Goal: Information Seeking & Learning: Learn about a topic

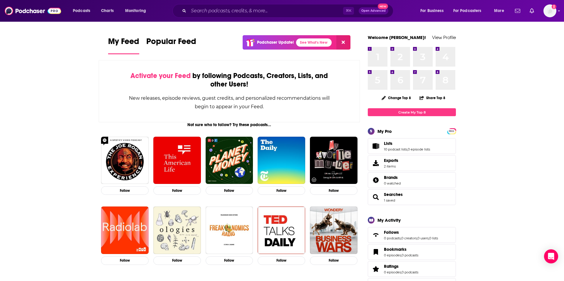
click at [269, 4] on div "⌘ K Open Advanced New" at bounding box center [282, 11] width 221 height 14
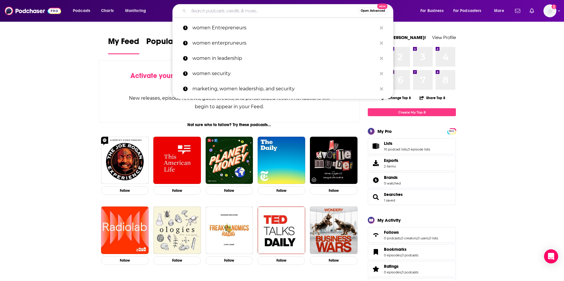
click at [238, 14] on input "Search podcasts, credits, & more..." at bounding box center [274, 10] width 170 height 9
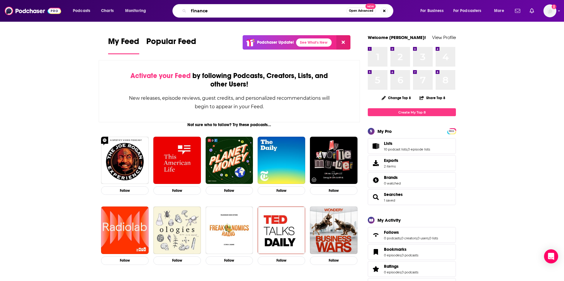
type input "finance"
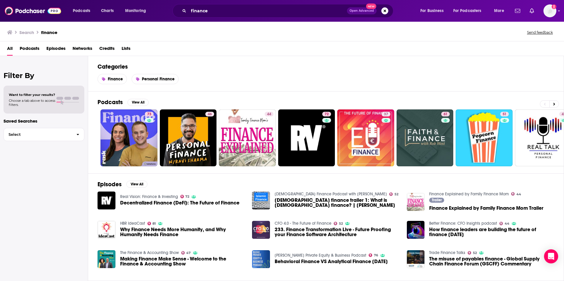
scroll to position [0, 0]
click at [139, 102] on button "View All" at bounding box center [137, 102] width 21 height 7
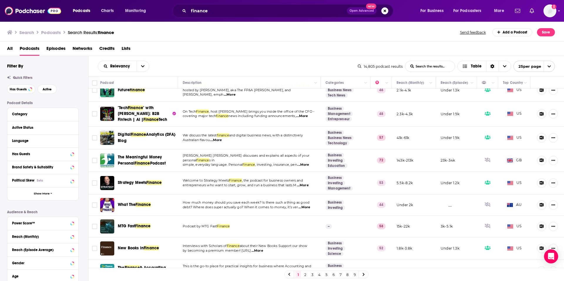
scroll to position [311, 0]
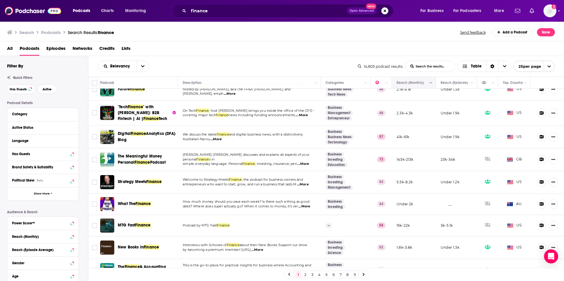
click at [431, 80] on button "Column Actions" at bounding box center [430, 83] width 7 height 7
click at [430, 82] on div at bounding box center [282, 140] width 564 height 281
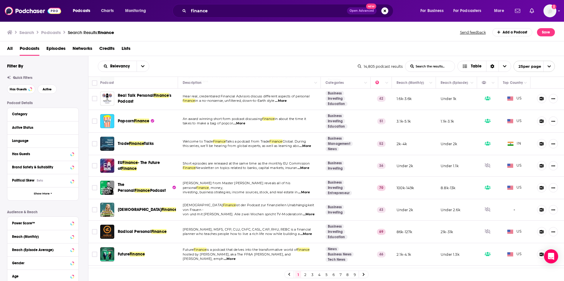
scroll to position [142, 0]
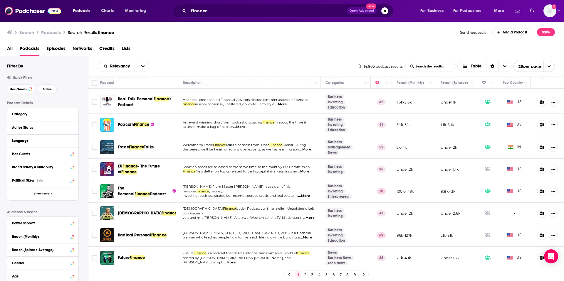
drag, startPoint x: 132, startPoint y: 119, endPoint x: 130, endPoint y: 116, distance: 3.1
click at [132, 118] on div "Popcorn Finance" at bounding box center [148, 125] width 61 height 14
click at [130, 122] on span "Popcorn" at bounding box center [126, 124] width 16 height 5
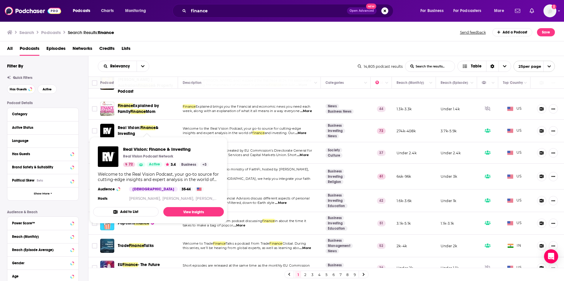
scroll to position [46, 0]
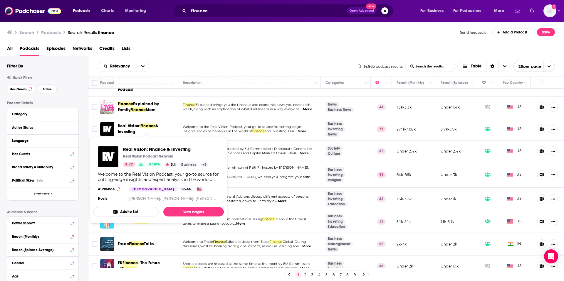
click at [127, 124] on span "Real Vision:" at bounding box center [129, 126] width 23 height 5
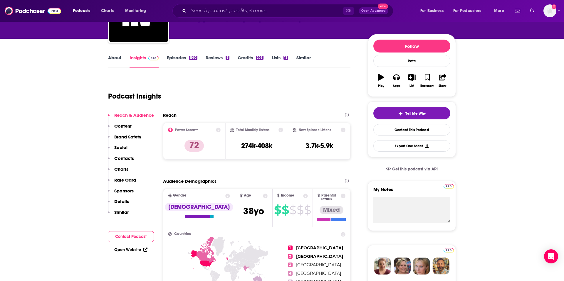
scroll to position [58, 0]
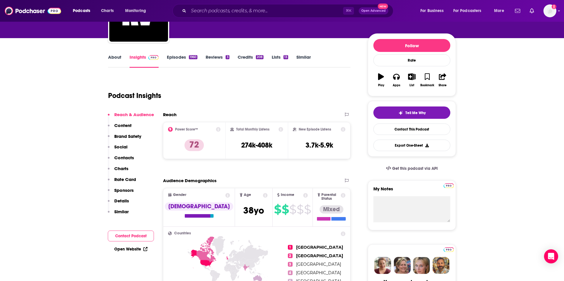
click at [111, 57] on link "About" at bounding box center [114, 61] width 13 height 14
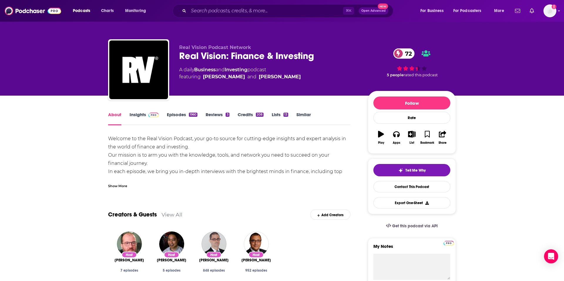
click at [139, 115] on link "Insights" at bounding box center [144, 119] width 29 height 14
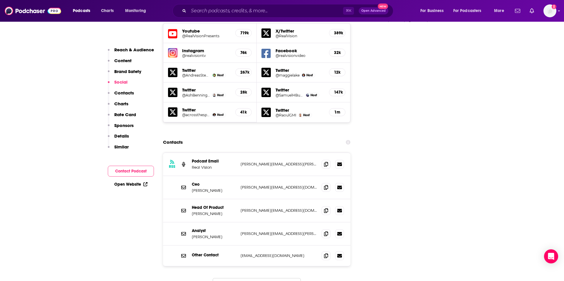
scroll to position [681, 0]
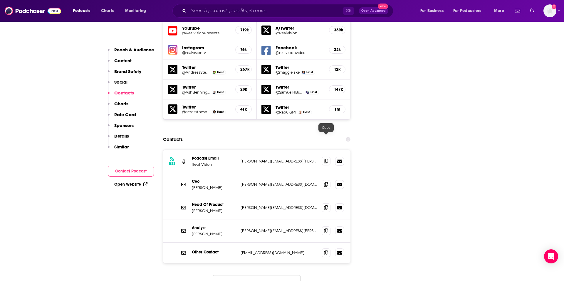
click at [327, 159] on icon at bounding box center [326, 161] width 4 height 5
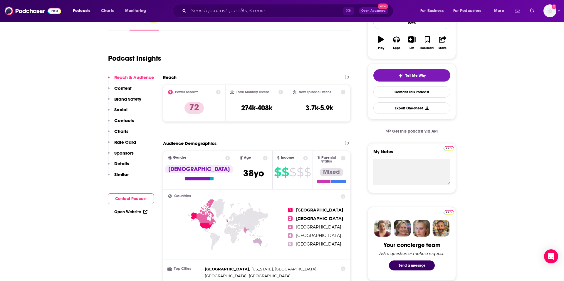
scroll to position [0, 0]
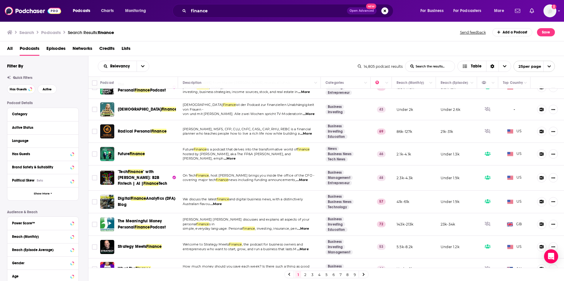
scroll to position [247, 0]
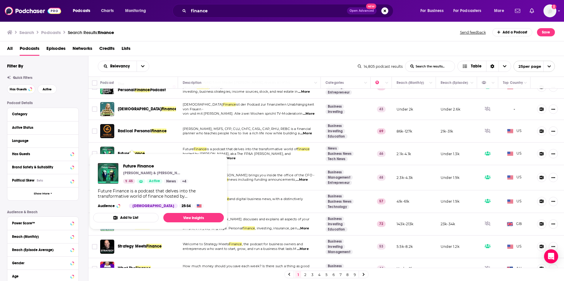
click at [130, 151] on span "Finance" at bounding box center [137, 153] width 15 height 5
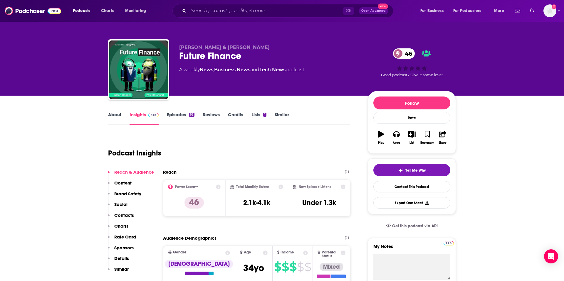
click at [187, 116] on link "Episodes 68" at bounding box center [181, 119] width 28 height 14
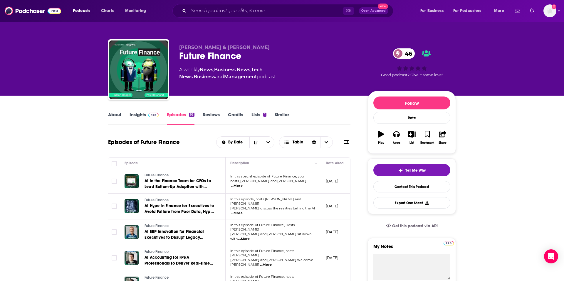
scroll to position [1, 0]
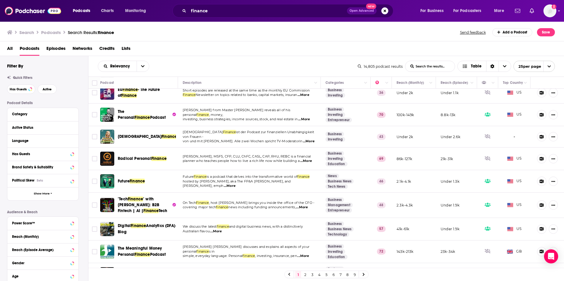
scroll to position [222, 0]
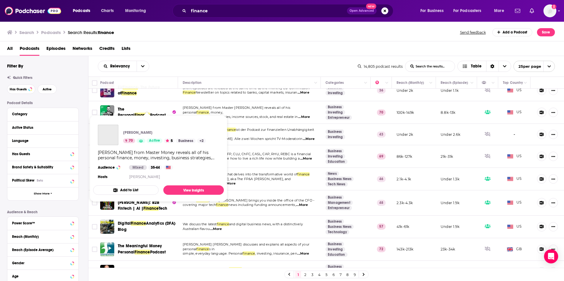
click at [150, 113] on span "Podcast" at bounding box center [158, 115] width 16 height 5
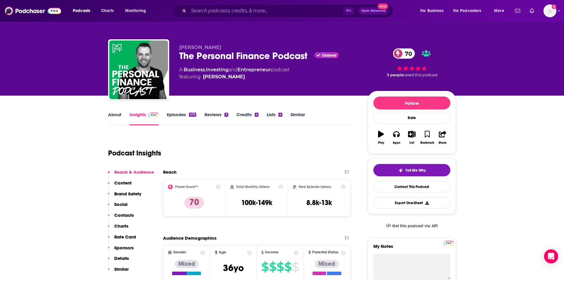
click at [170, 119] on link "Episodes 473" at bounding box center [181, 119] width 29 height 14
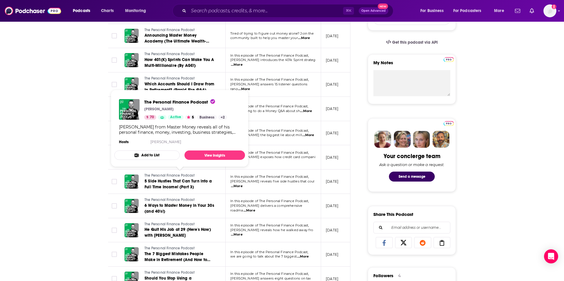
scroll to position [183, 0]
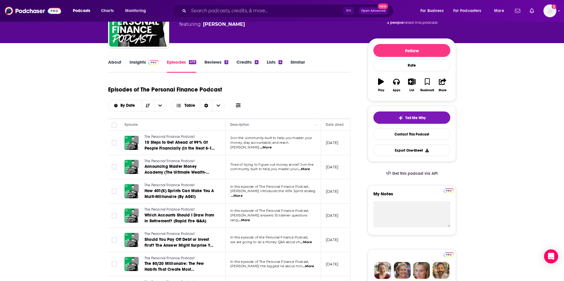
scroll to position [52, 0]
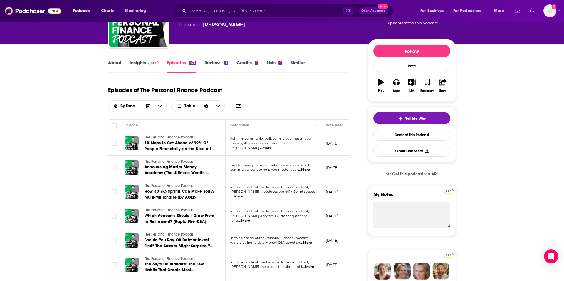
click at [133, 63] on link "Insights" at bounding box center [144, 67] width 29 height 14
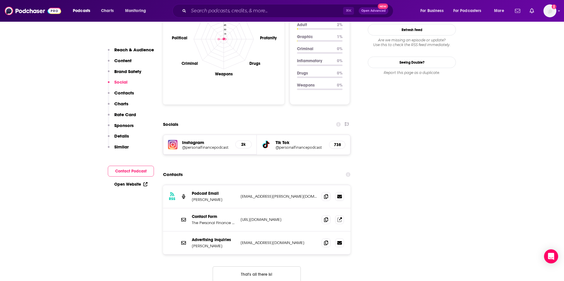
scroll to position [591, 0]
drag, startPoint x: 367, startPoint y: 162, endPoint x: 363, endPoint y: 162, distance: 3.8
click at [324, 194] on icon at bounding box center [326, 196] width 4 height 5
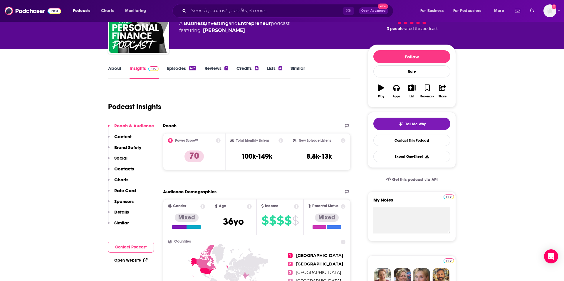
scroll to position [0, 0]
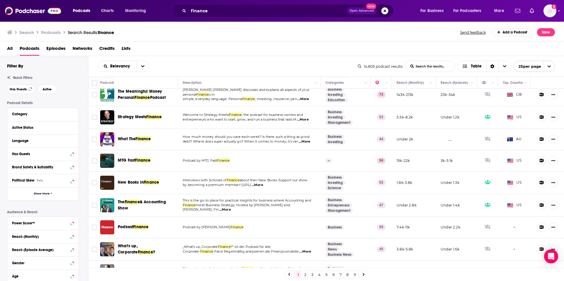
scroll to position [381, 0]
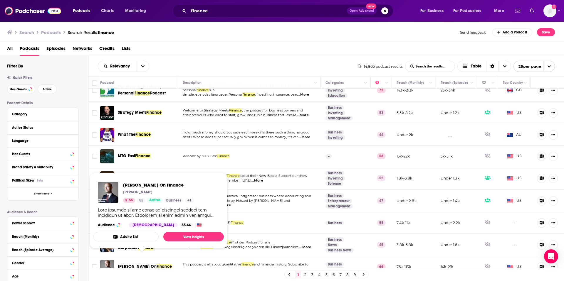
click at [132, 264] on span "[PERSON_NAME] On" at bounding box center [137, 266] width 39 height 5
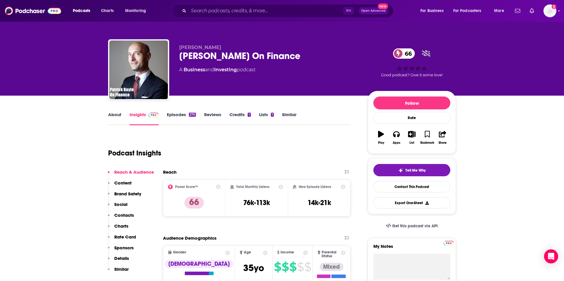
click at [117, 113] on link "About" at bounding box center [114, 119] width 13 height 14
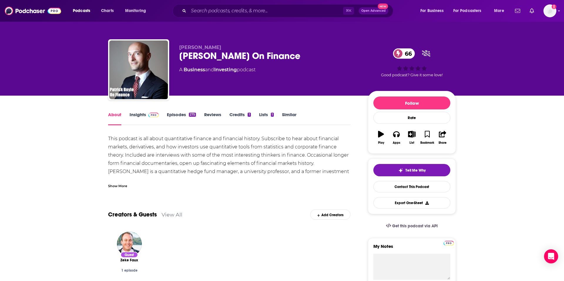
click at [144, 118] on link "Insights" at bounding box center [144, 119] width 29 height 14
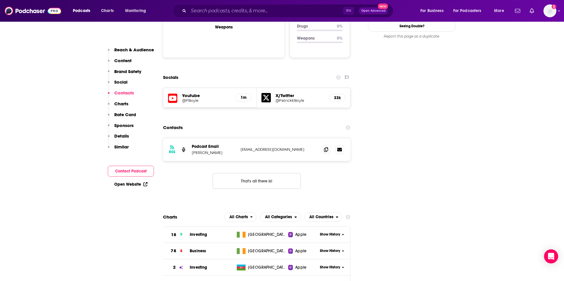
scroll to position [629, 0]
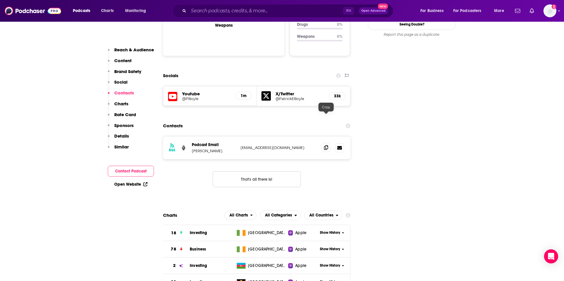
click at [324, 145] on icon at bounding box center [326, 147] width 4 height 5
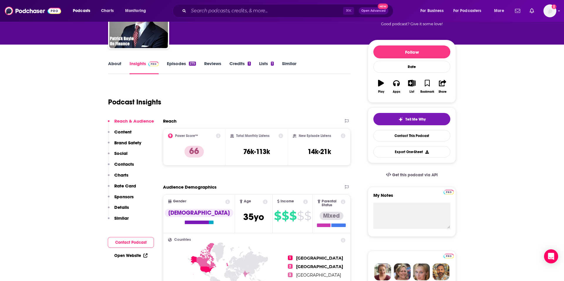
scroll to position [51, 0]
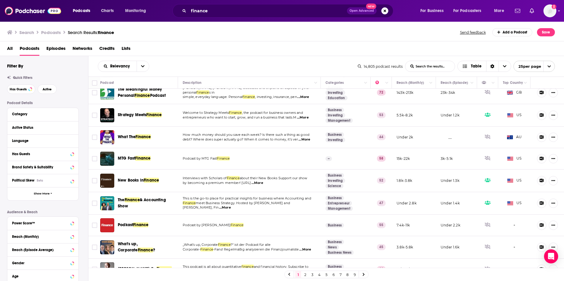
scroll to position [381, 0]
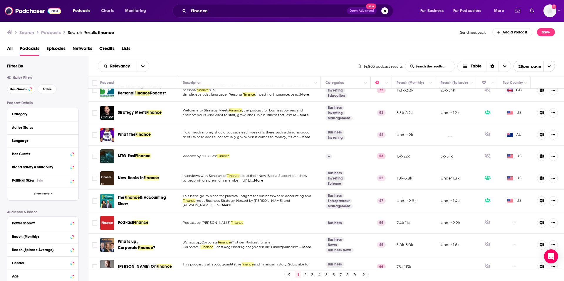
click at [365, 277] on link at bounding box center [363, 274] width 9 height 7
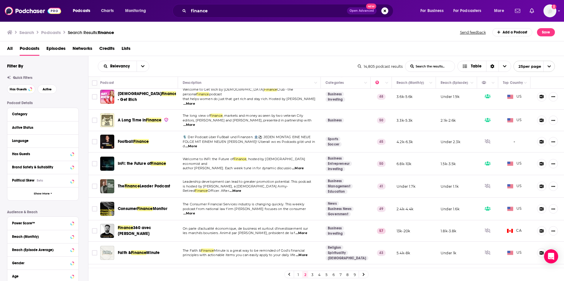
scroll to position [370, 0]
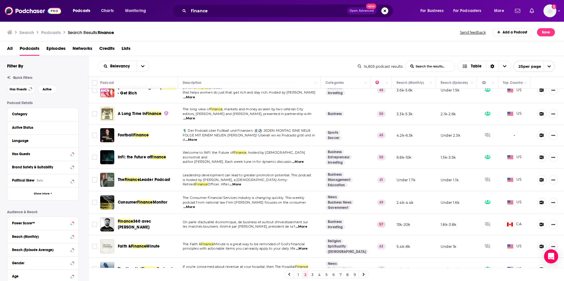
click at [363, 275] on icon at bounding box center [364, 275] width 2 height 4
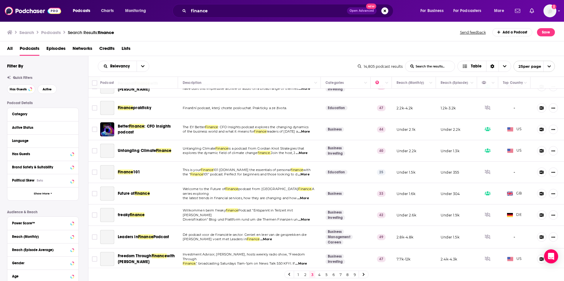
scroll to position [100, 0]
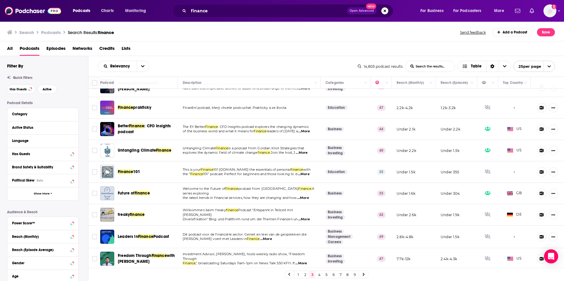
click at [122, 127] on span "Better" at bounding box center [123, 126] width 11 height 5
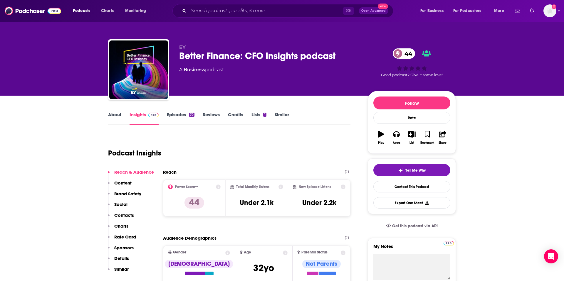
click at [114, 118] on link "About" at bounding box center [114, 119] width 13 height 14
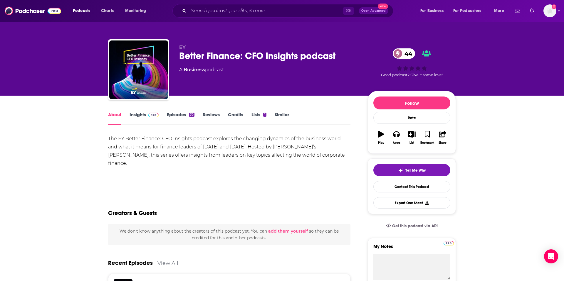
click at [139, 118] on link "Insights" at bounding box center [144, 119] width 29 height 14
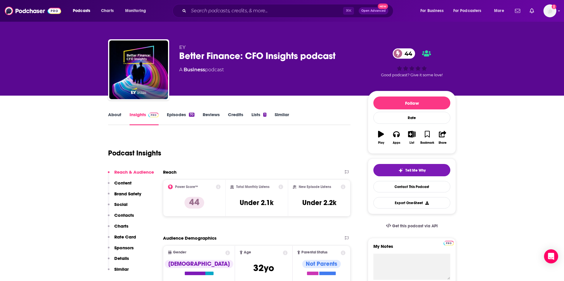
click at [176, 118] on link "Episodes 70" at bounding box center [181, 119] width 28 height 14
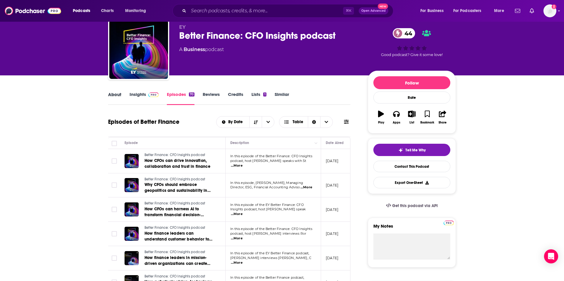
drag, startPoint x: 124, startPoint y: 94, endPoint x: 127, endPoint y: 95, distance: 3.6
click at [124, 94] on div "About" at bounding box center [118, 99] width 21 height 14
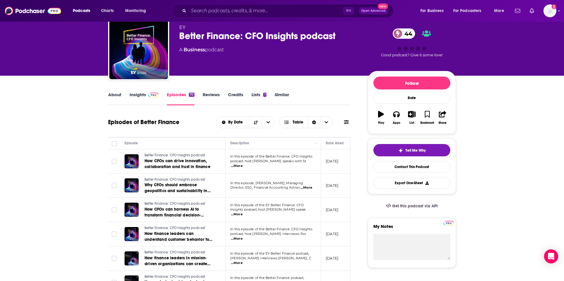
click at [143, 96] on link "Insights" at bounding box center [144, 99] width 29 height 14
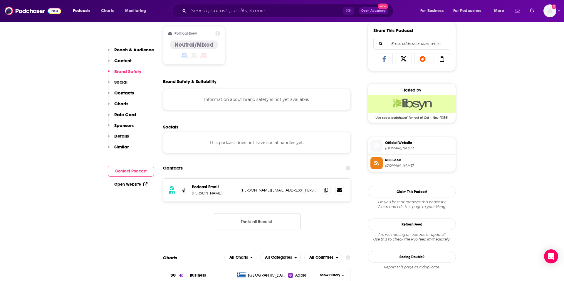
scroll to position [370, 0]
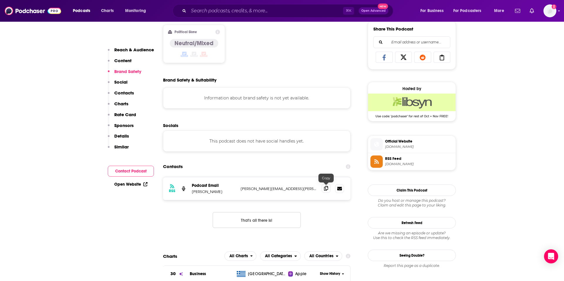
click at [326, 189] on icon at bounding box center [326, 188] width 4 height 5
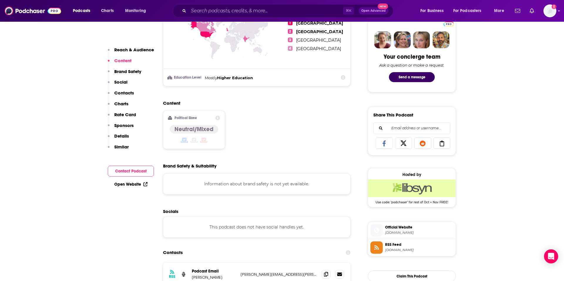
scroll to position [284, 0]
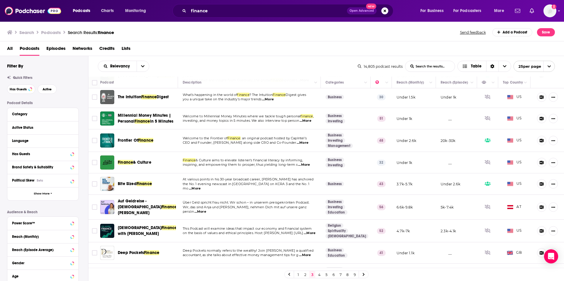
scroll to position [354, 0]
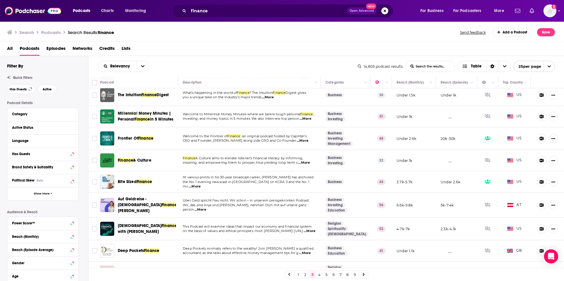
click at [131, 139] on span "Frontier Of" at bounding box center [128, 138] width 20 height 5
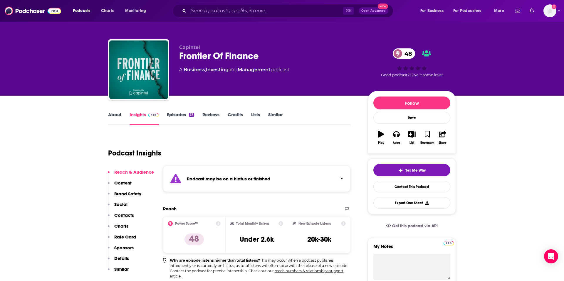
click at [177, 113] on link "Episodes 27" at bounding box center [180, 119] width 27 height 14
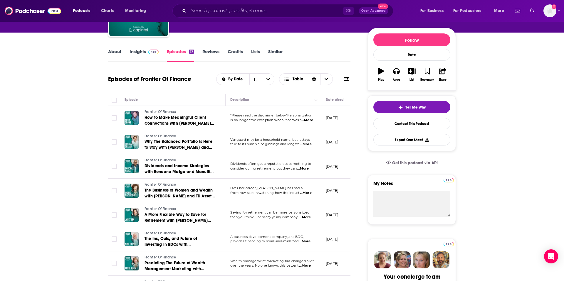
scroll to position [57, 0]
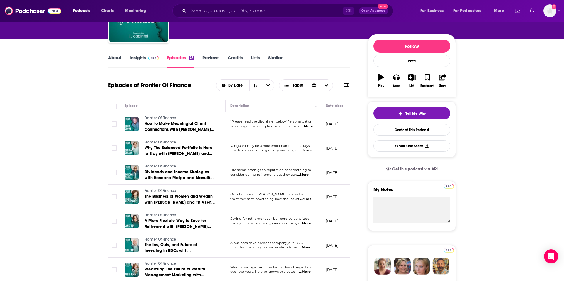
click at [118, 58] on link "About" at bounding box center [114, 62] width 13 height 14
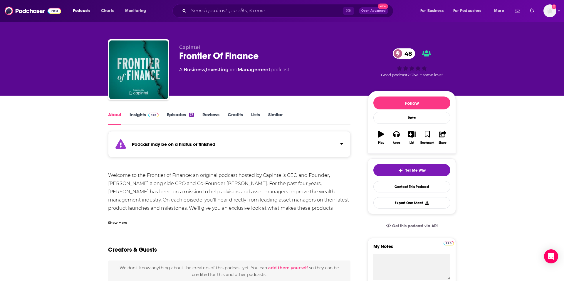
click at [133, 114] on link "Insights" at bounding box center [144, 119] width 29 height 14
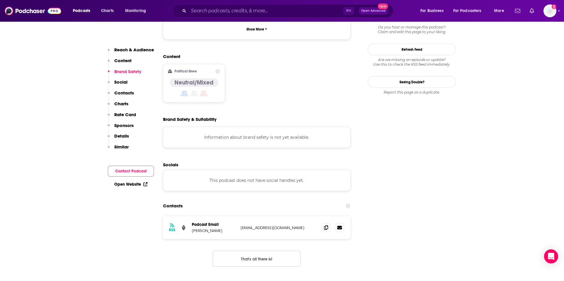
scroll to position [507, 0]
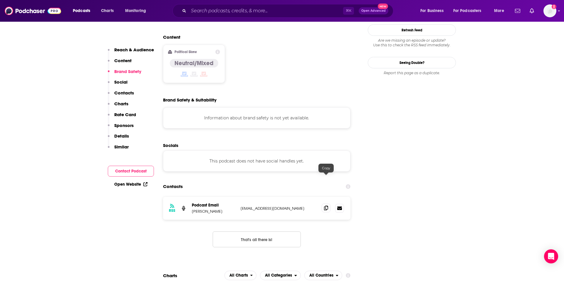
click at [327, 206] on icon at bounding box center [326, 208] width 4 height 5
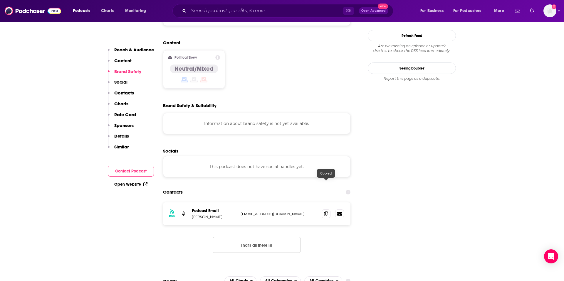
scroll to position [502, 0]
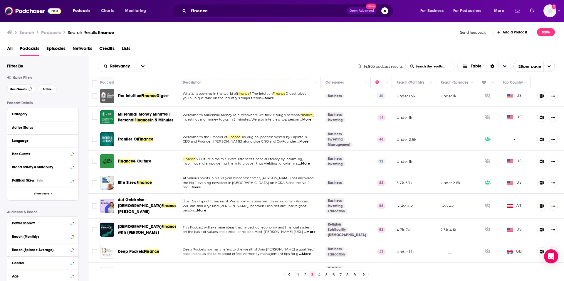
scroll to position [368, 0]
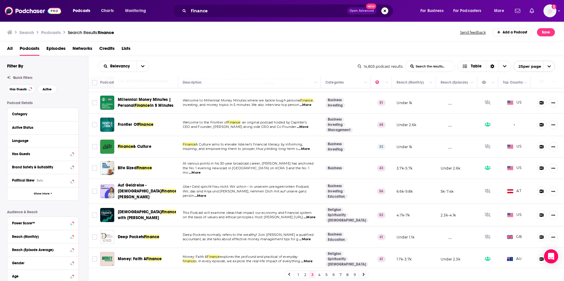
click at [363, 275] on icon at bounding box center [364, 275] width 2 height 4
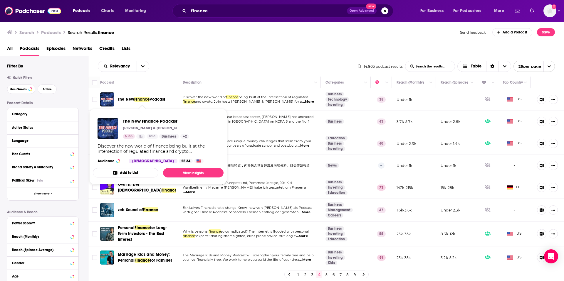
click at [157, 101] on span "Podcast" at bounding box center [158, 99] width 16 height 5
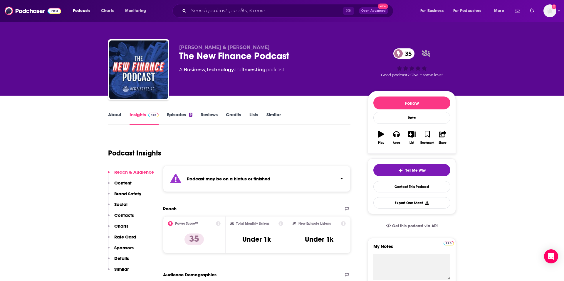
scroll to position [0, 0]
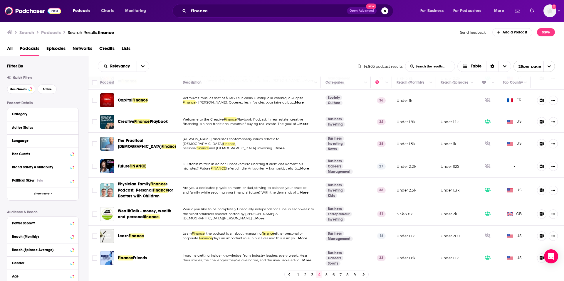
scroll to position [383, 0]
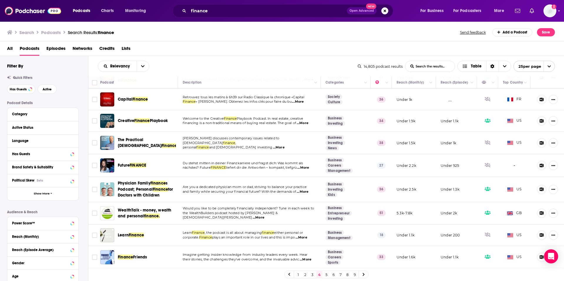
click at [365, 274] on icon at bounding box center [364, 275] width 2 height 4
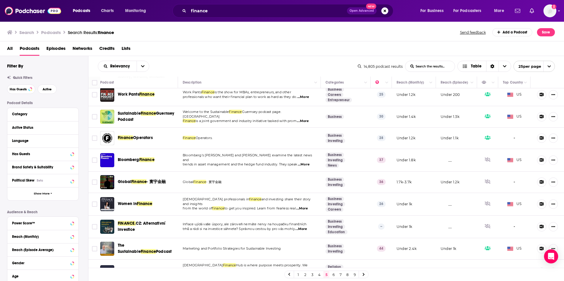
scroll to position [149, 0]
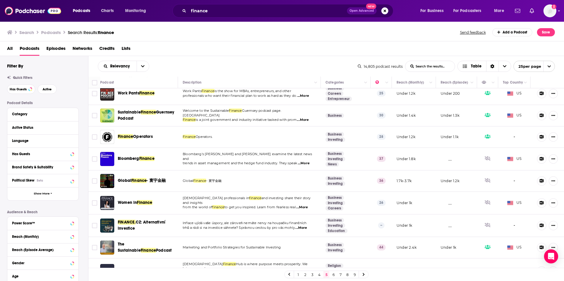
click at [125, 158] on span "Bloomberg" at bounding box center [128, 158] width 21 height 5
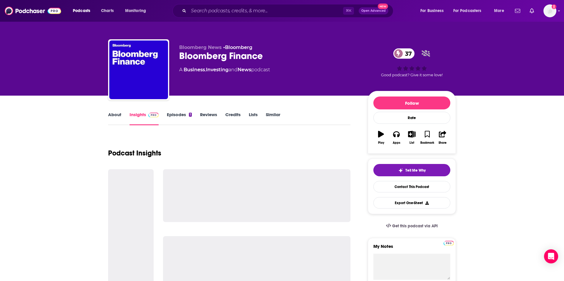
click at [110, 111] on div "About Insights Episodes 1 Reviews Credits Lists Similar" at bounding box center [229, 118] width 242 height 14
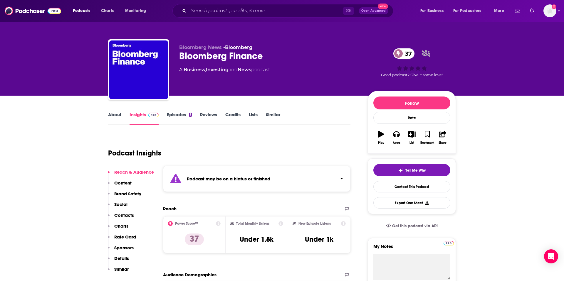
click at [115, 114] on link "About" at bounding box center [114, 119] width 13 height 14
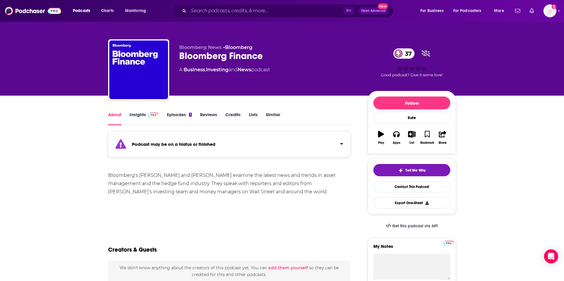
click at [147, 114] on span at bounding box center [152, 115] width 13 height 6
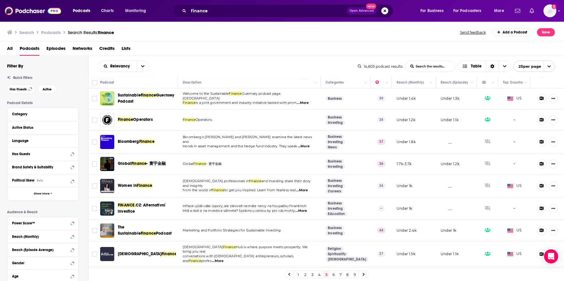
scroll to position [388, 0]
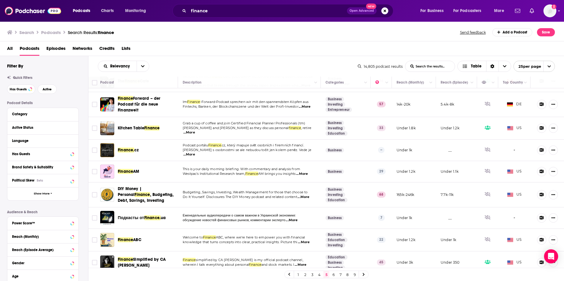
click at [333, 276] on link "6" at bounding box center [333, 274] width 6 height 7
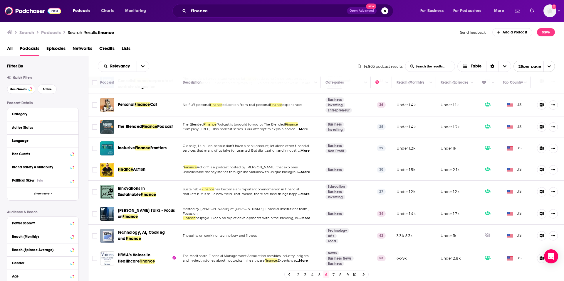
scroll to position [378, 0]
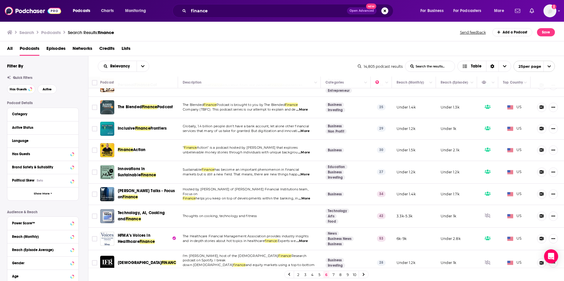
click at [332, 274] on link "7" at bounding box center [333, 274] width 6 height 7
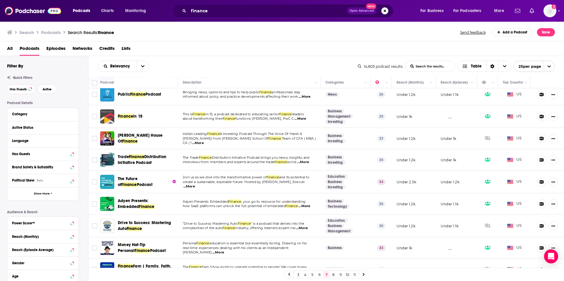
scroll to position [112, 0]
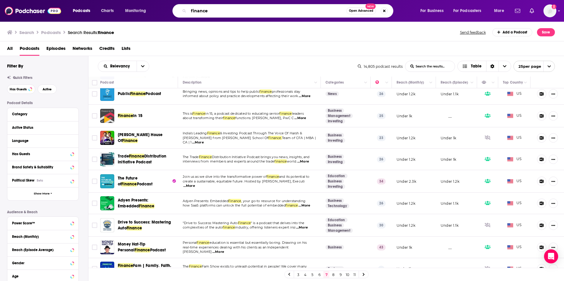
drag, startPoint x: 252, startPoint y: 13, endPoint x: 121, endPoint y: 6, distance: 131.8
click at [120, 8] on div "Podcasts Charts Monitoring finance Open Advanced New For Business For Podcaster…" at bounding box center [289, 11] width 441 height 14
type input "the ramsey show"
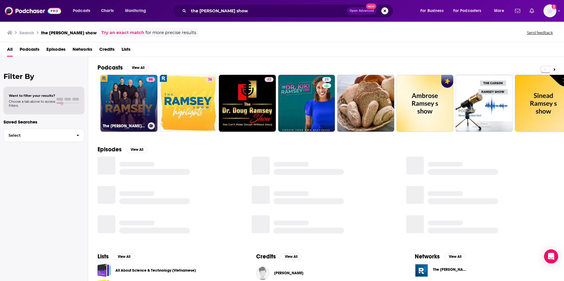
click at [136, 120] on link "96 The Ramsey Show" at bounding box center [128, 103] width 57 height 57
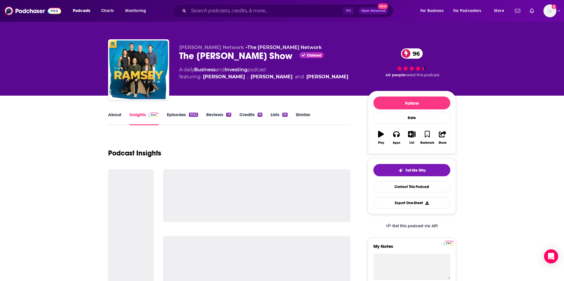
click at [114, 118] on link "About" at bounding box center [114, 119] width 13 height 14
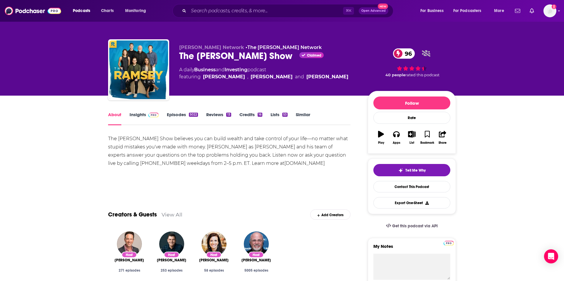
click at [135, 117] on link "Insights" at bounding box center [144, 119] width 29 height 14
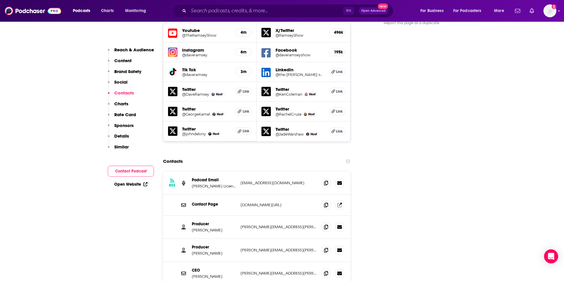
scroll to position [708, 0]
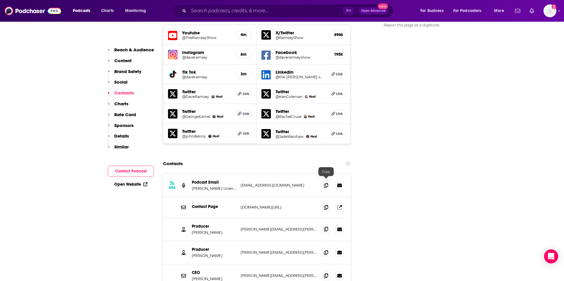
click at [325, 227] on icon at bounding box center [326, 229] width 4 height 5
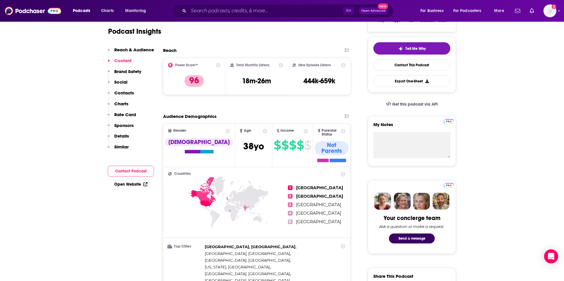
scroll to position [0, 0]
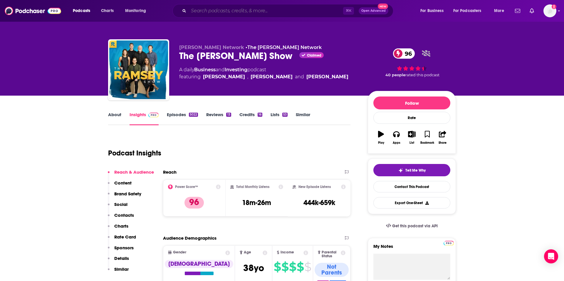
click at [260, 11] on input "Search podcasts, credits, & more..." at bounding box center [266, 10] width 155 height 9
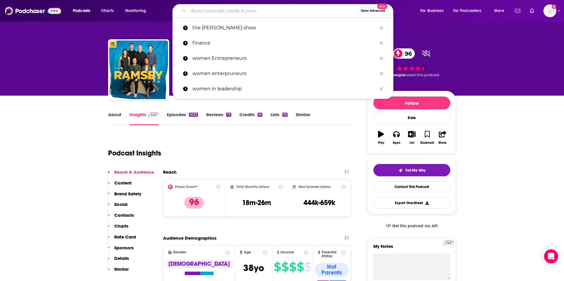
paste input "The Stacking Benjamins Show"
type input "The Stacking Benjamins Show"
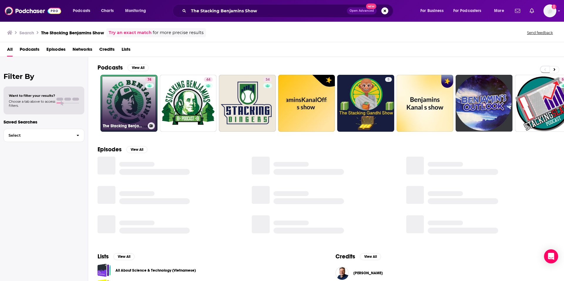
click at [134, 105] on link "74 The Stacking Benjamins Show" at bounding box center [128, 103] width 57 height 57
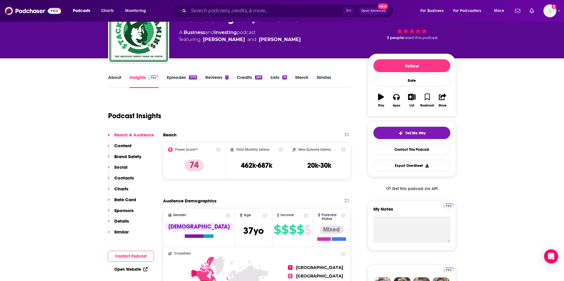
scroll to position [38, 0]
click at [117, 77] on link "About" at bounding box center [114, 81] width 13 height 14
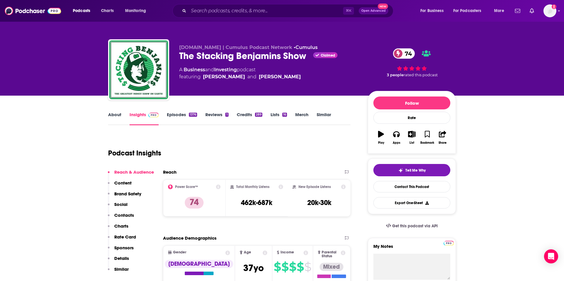
click at [118, 114] on link "About" at bounding box center [114, 119] width 13 height 14
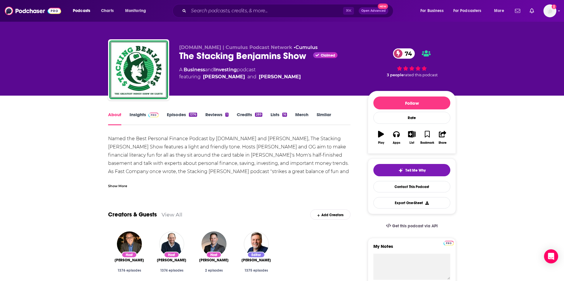
click at [182, 119] on link "Episodes 1376" at bounding box center [182, 119] width 30 height 14
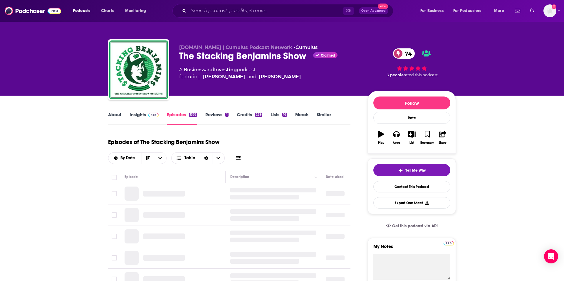
click at [136, 116] on link "Insights" at bounding box center [144, 119] width 29 height 14
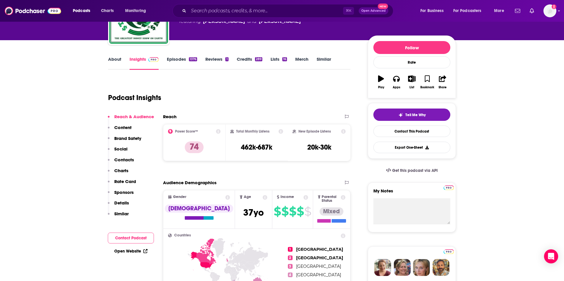
scroll to position [54, 0]
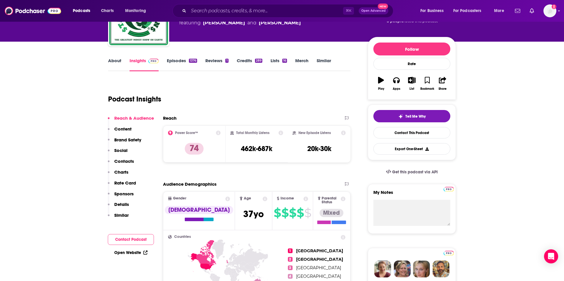
click at [117, 62] on link "About" at bounding box center [114, 65] width 13 height 14
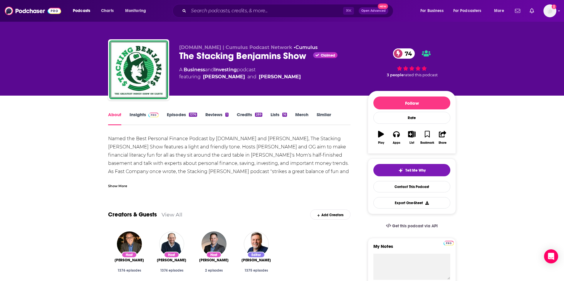
scroll to position [0, 0]
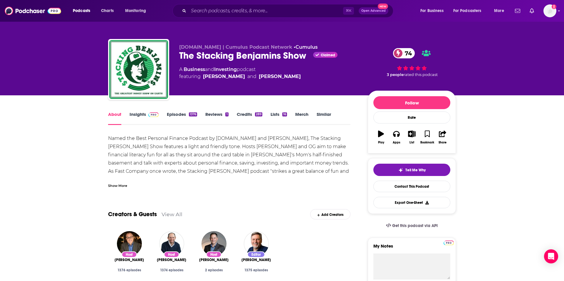
click at [139, 116] on link "Insights" at bounding box center [144, 119] width 29 height 14
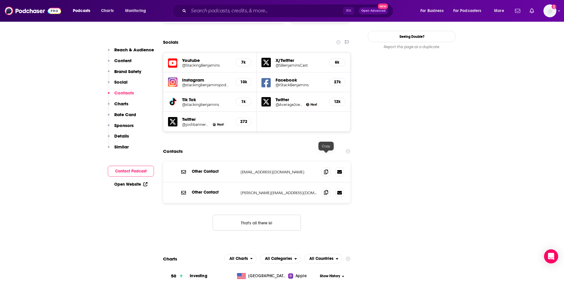
scroll to position [672, 0]
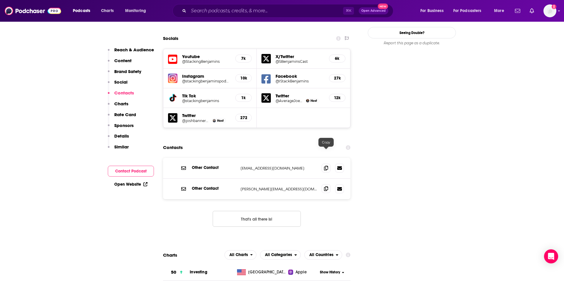
click at [327, 184] on span at bounding box center [326, 188] width 9 height 9
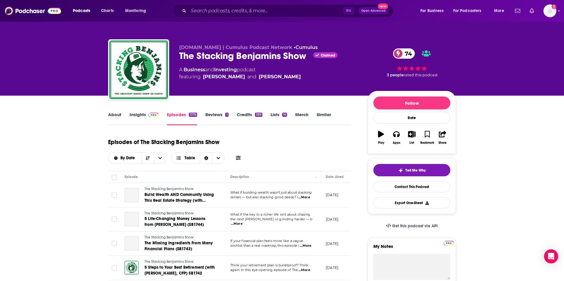
click at [227, 17] on div "⌘ K Open Advanced New" at bounding box center [282, 11] width 221 height 14
drag, startPoint x: 243, startPoint y: 14, endPoint x: 230, endPoint y: 14, distance: 12.9
click at [238, 14] on input "Search podcasts, credits, & more..." at bounding box center [266, 10] width 155 height 9
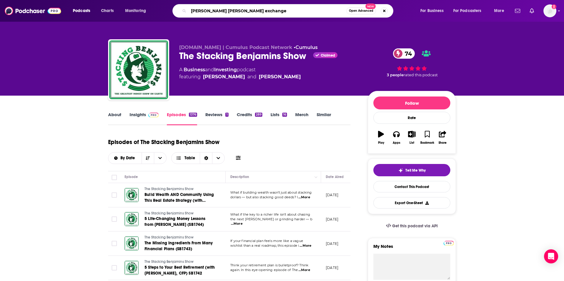
type input "goldman sachs exchanges"
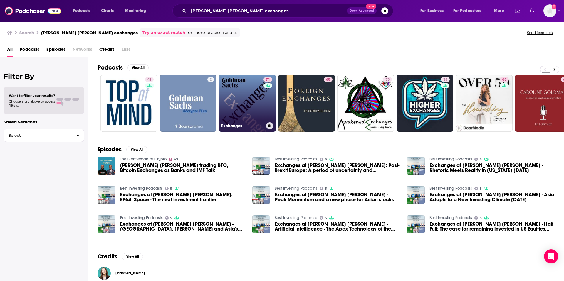
click at [244, 105] on link "74 Exchanges" at bounding box center [247, 103] width 57 height 57
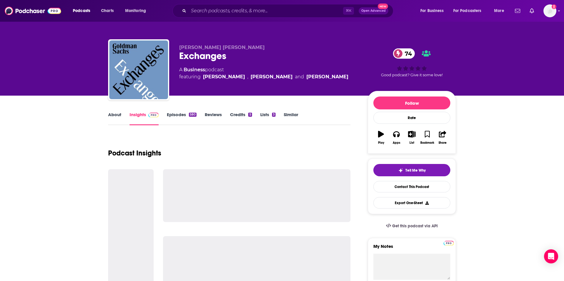
scroll to position [1, 0]
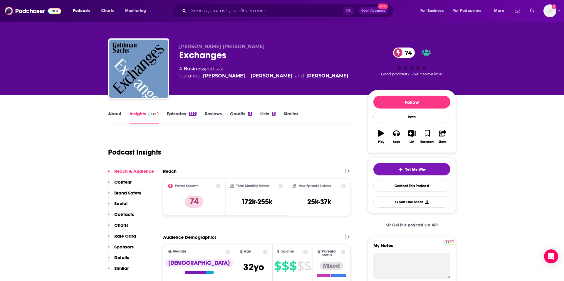
click at [181, 115] on link "Episodes 580" at bounding box center [182, 118] width 30 height 14
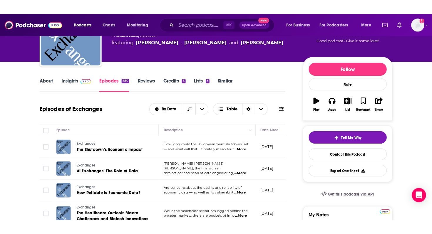
scroll to position [48, 0]
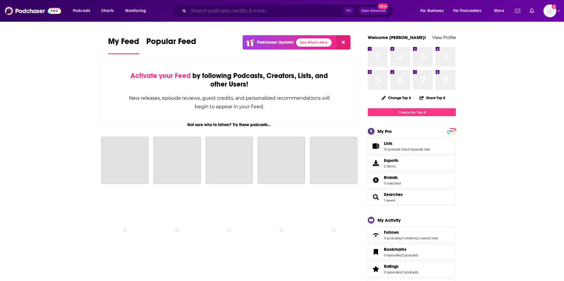
drag, startPoint x: 255, startPoint y: 8, endPoint x: 252, endPoint y: 16, distance: 8.2
click at [254, 10] on input "Search podcasts, credits, & more..." at bounding box center [266, 10] width 155 height 9
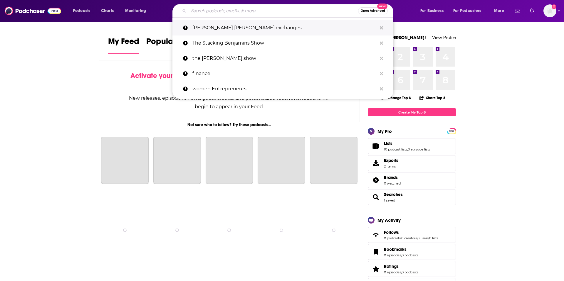
click at [229, 30] on p "[PERSON_NAME] [PERSON_NAME] exchanges" at bounding box center [284, 27] width 184 height 15
type input "[PERSON_NAME] [PERSON_NAME] exchanges"
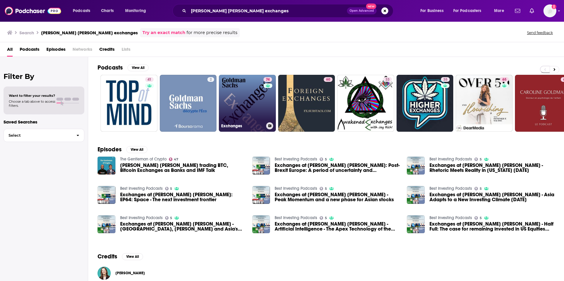
click at [257, 107] on link "74 Exchanges" at bounding box center [247, 103] width 57 height 57
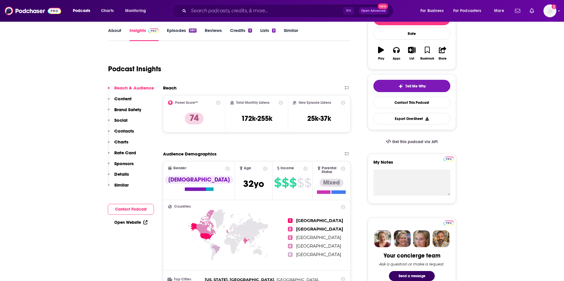
scroll to position [85, 0]
click at [118, 31] on link "About" at bounding box center [114, 34] width 13 height 14
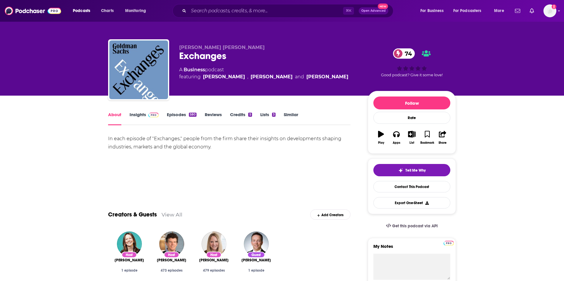
click at [135, 116] on link "Insights" at bounding box center [144, 119] width 29 height 14
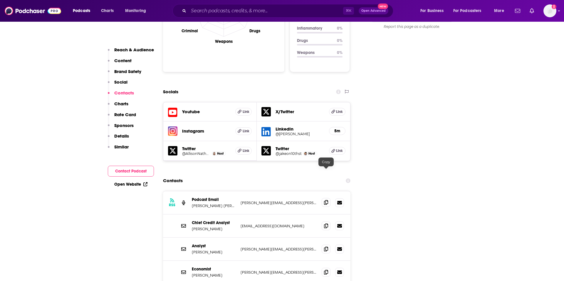
scroll to position [620, 0]
click at [326, 199] on icon at bounding box center [326, 201] width 4 height 5
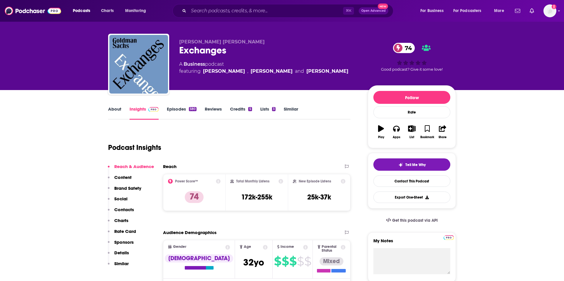
scroll to position [0, 0]
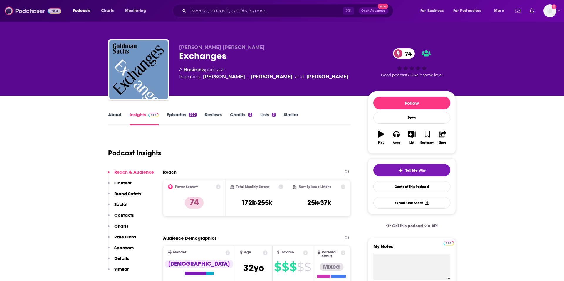
click at [25, 12] on img at bounding box center [33, 10] width 56 height 11
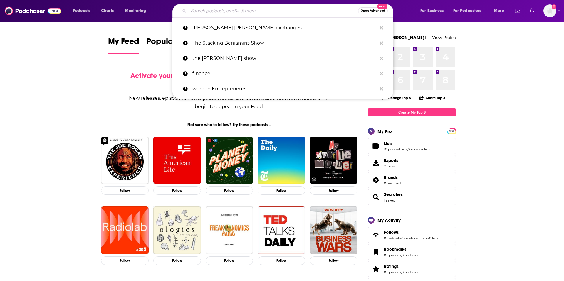
click at [224, 14] on input "Search podcasts, credits, & more..." at bounding box center [274, 10] width 170 height 9
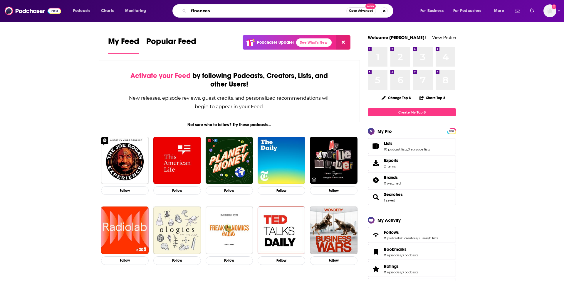
type input "finances"
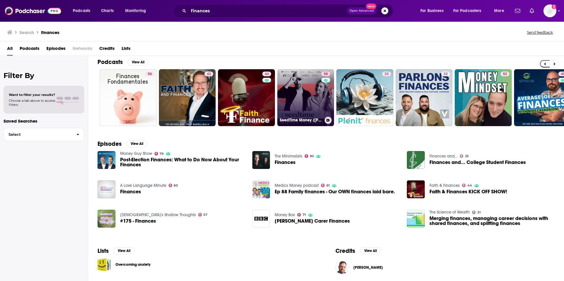
scroll to position [3, 0]
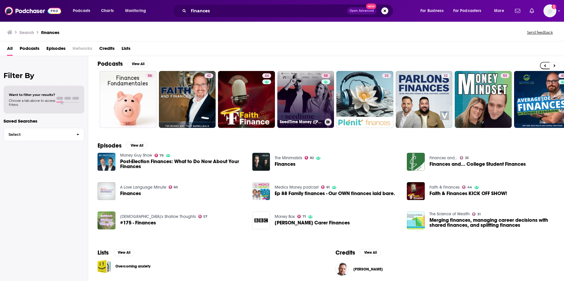
click at [302, 104] on link "58 SeedTime Money (Christian living & Personal Finances)" at bounding box center [305, 99] width 57 height 57
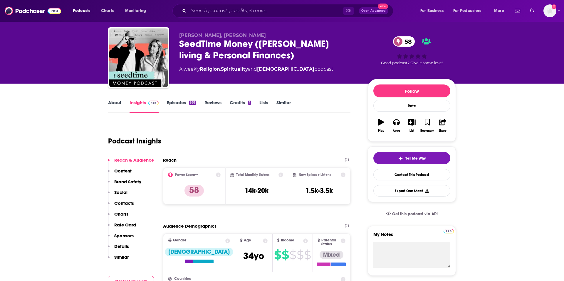
scroll to position [19, 0]
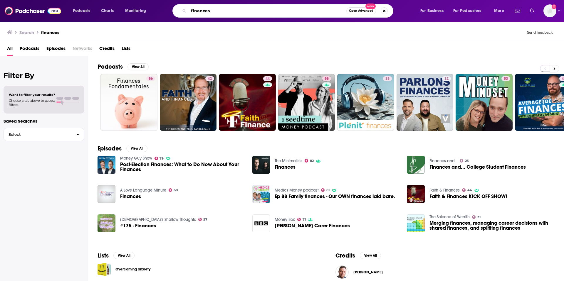
drag, startPoint x: 270, startPoint y: 8, endPoint x: 269, endPoint y: 14, distance: 5.7
click at [270, 8] on input "finances" at bounding box center [268, 10] width 158 height 9
click at [269, 14] on input "finances" at bounding box center [268, 10] width 158 height 9
drag, startPoint x: 249, startPoint y: 11, endPoint x: 245, endPoint y: 12, distance: 4.6
click at [245, 12] on input "finances" at bounding box center [268, 10] width 158 height 9
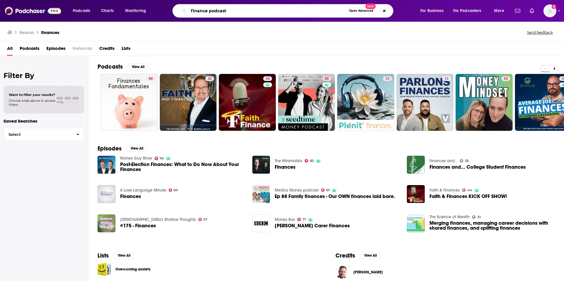
type input "finance podcast"
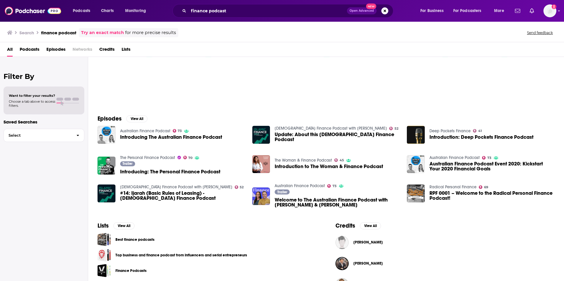
scroll to position [51, 0]
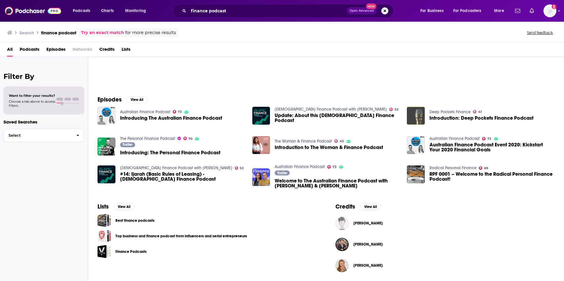
click at [417, 120] on img "Introduction: Deep Pockets Finance Podcast" at bounding box center [416, 116] width 18 height 18
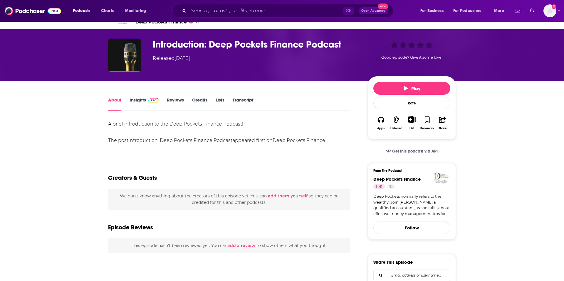
scroll to position [14, 0]
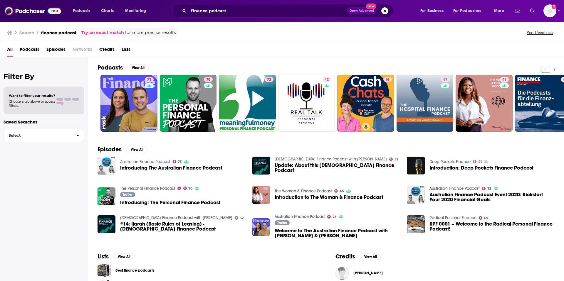
click at [558, 69] on button at bounding box center [555, 69] width 10 height 7
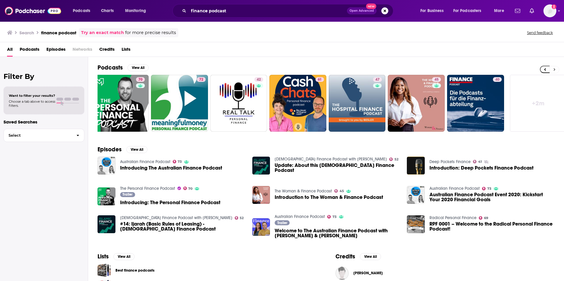
scroll to position [0, 73]
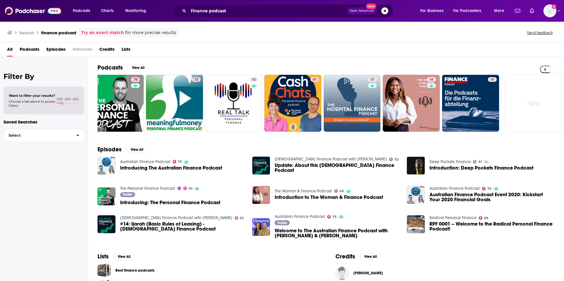
click at [535, 104] on link "+ 2m" at bounding box center [533, 103] width 57 height 57
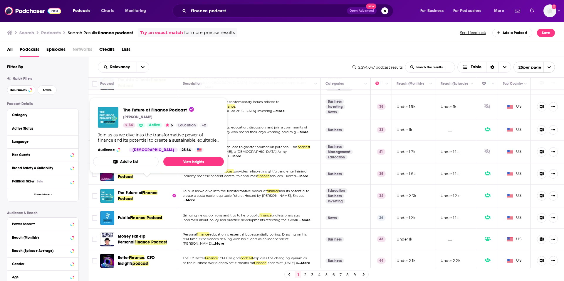
scroll to position [370, 0]
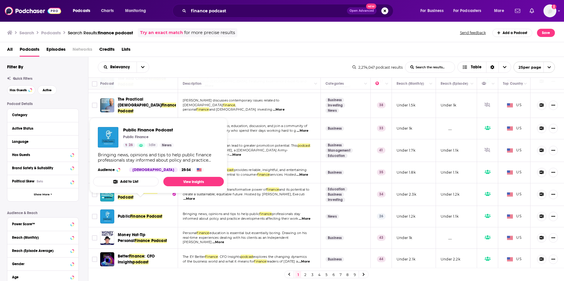
click at [134, 214] on span "Finance Podcast" at bounding box center [146, 216] width 32 height 5
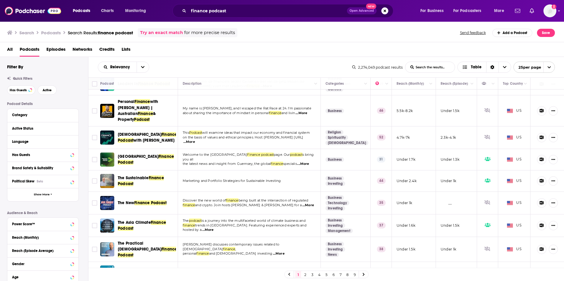
scroll to position [378, 0]
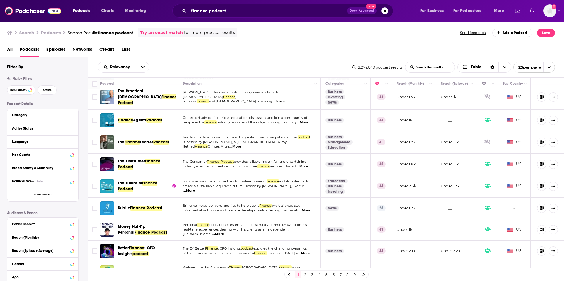
click at [308, 276] on link "2" at bounding box center [305, 274] width 6 height 7
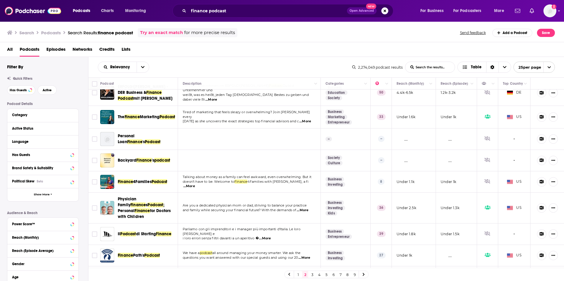
scroll to position [376, 0]
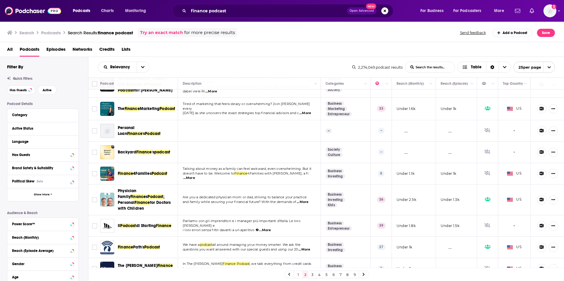
click at [313, 275] on link "3" at bounding box center [312, 274] width 6 height 7
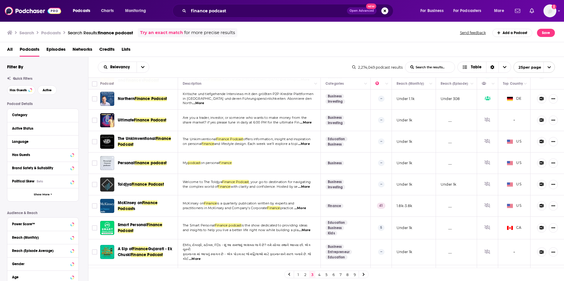
scroll to position [311, 0]
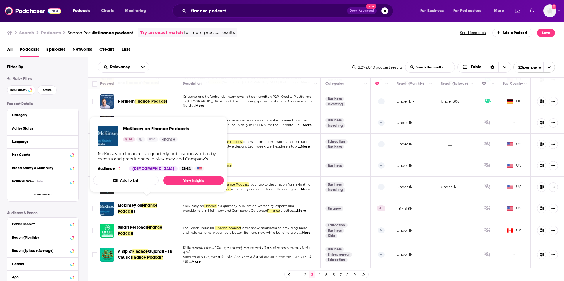
click at [135, 129] on span "McKinsey on Finance Podcasts" at bounding box center [156, 129] width 66 height 6
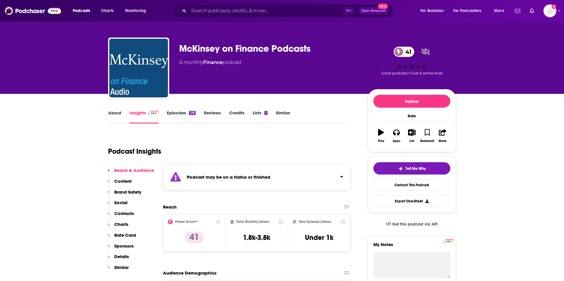
click at [232, 138] on div "Podcast Insights" at bounding box center [227, 148] width 238 height 30
